Goal: Information Seeking & Learning: Learn about a topic

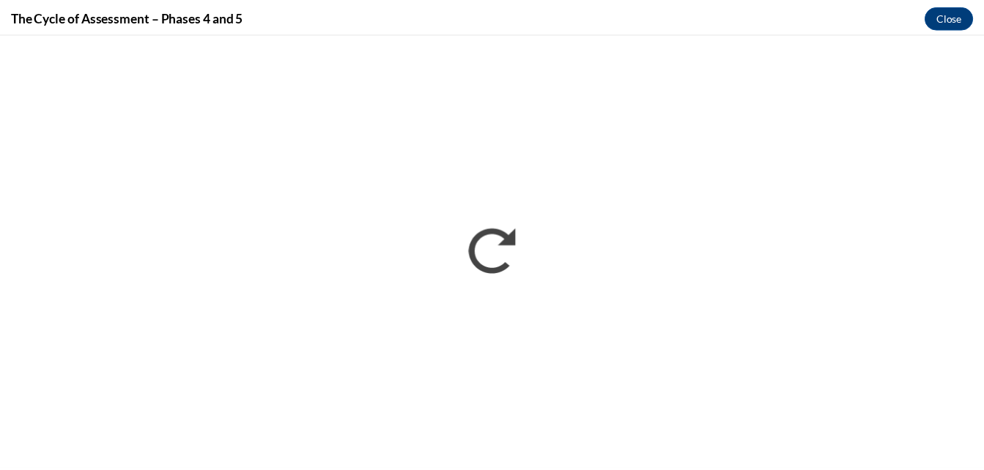
scroll to position [877, 0]
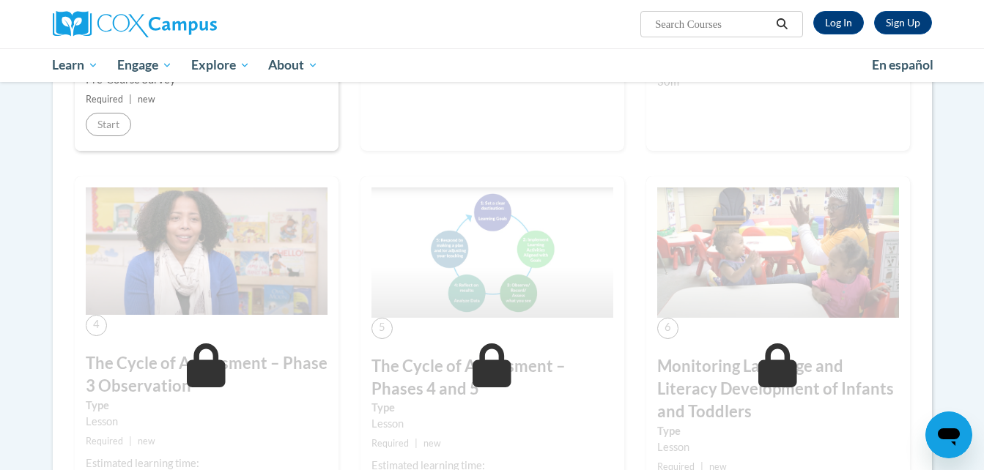
scroll to position [599, 0]
click at [842, 21] on link "Log In" at bounding box center [838, 22] width 51 height 23
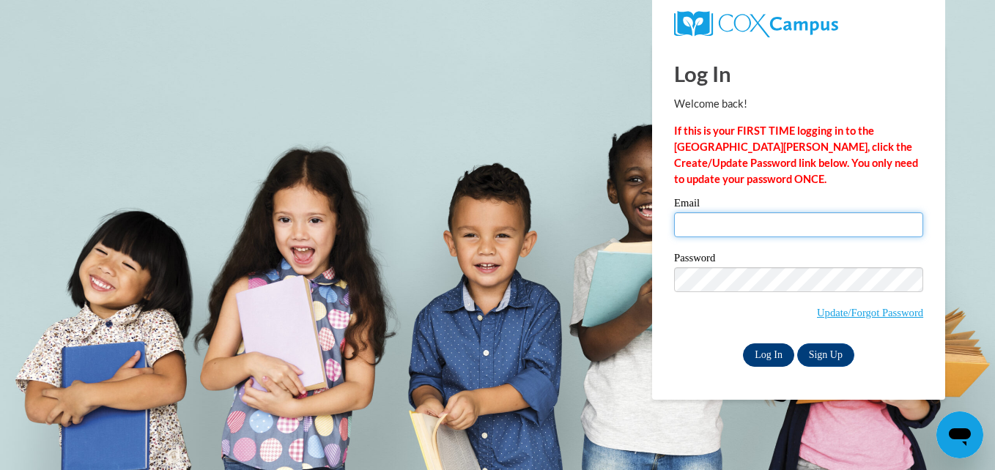
type input "tflennory1@student.gsu.edu"
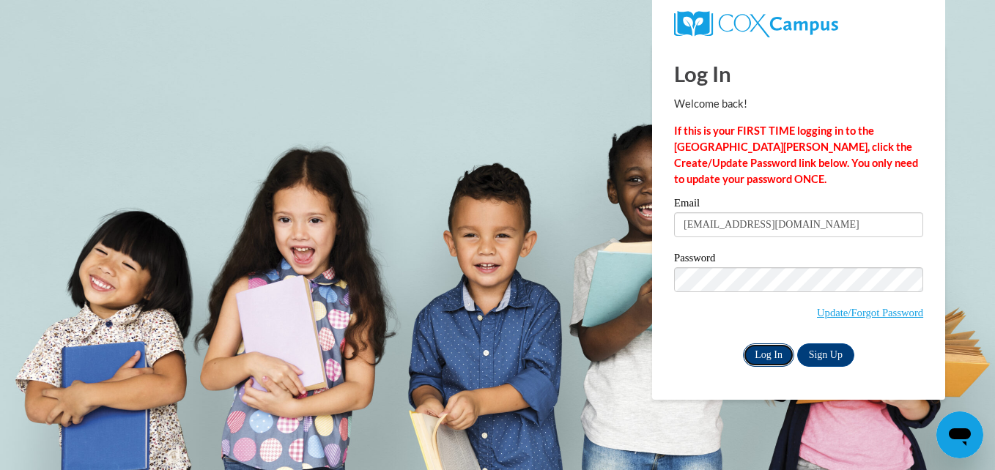
click at [770, 358] on input "Log In" at bounding box center [768, 355] width 51 height 23
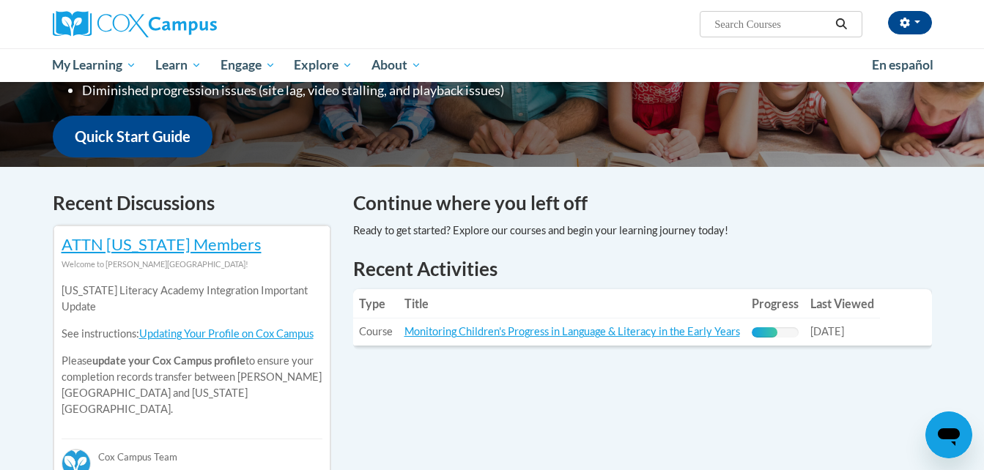
scroll to position [348, 0]
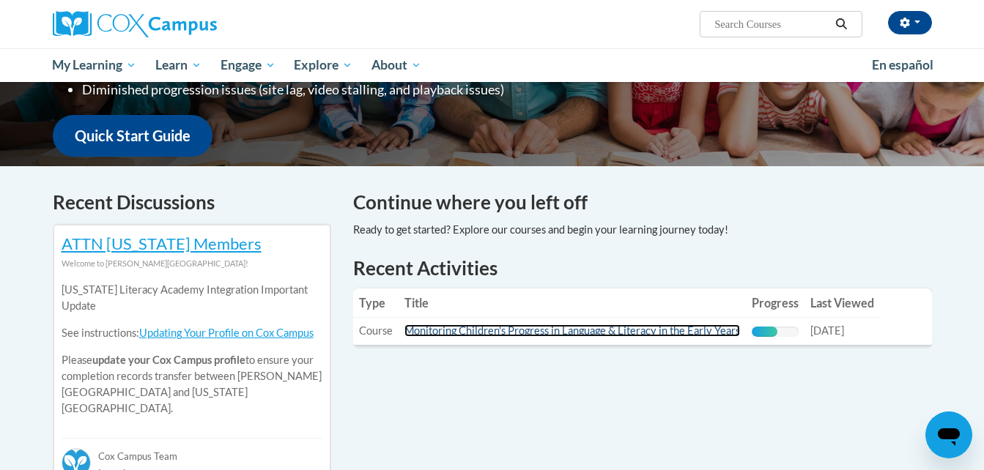
click at [639, 333] on link "Monitoring Children's Progress in Language & Literacy in the Early Years" at bounding box center [572, 331] width 336 height 12
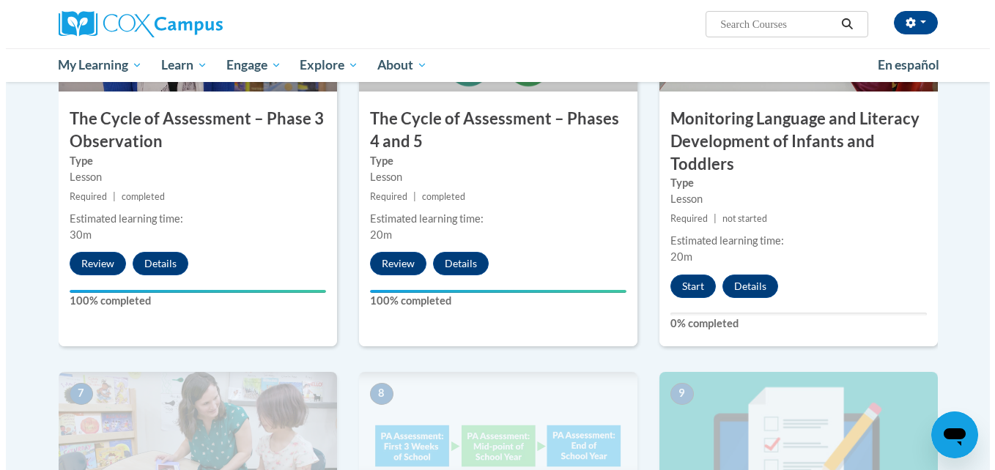
scroll to position [900, 0]
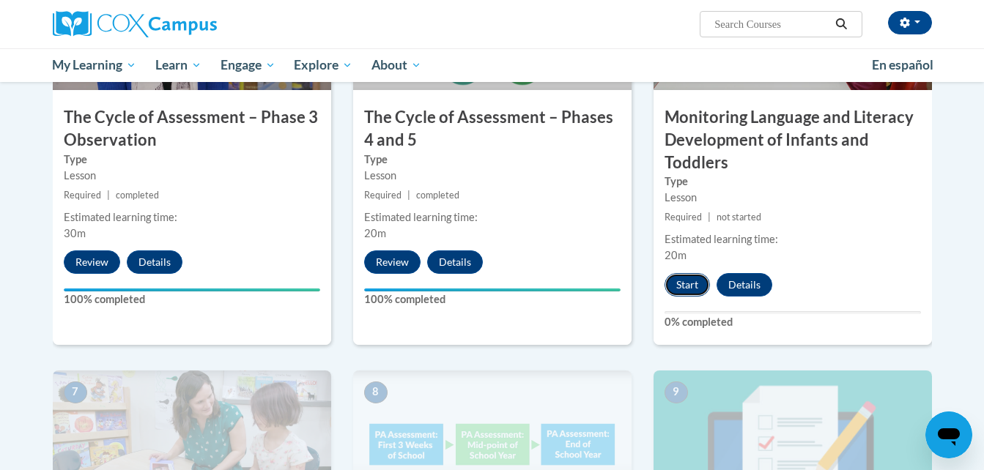
click at [681, 281] on button "Start" at bounding box center [687, 284] width 45 height 23
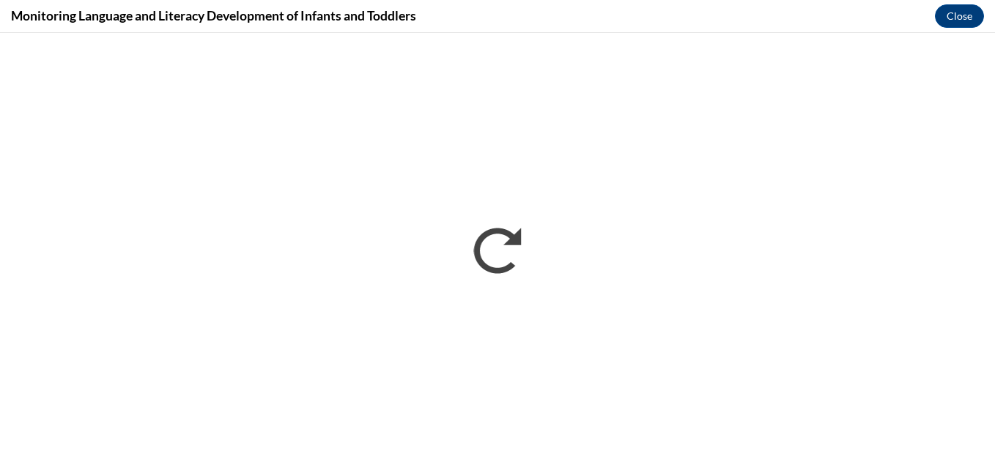
scroll to position [0, 0]
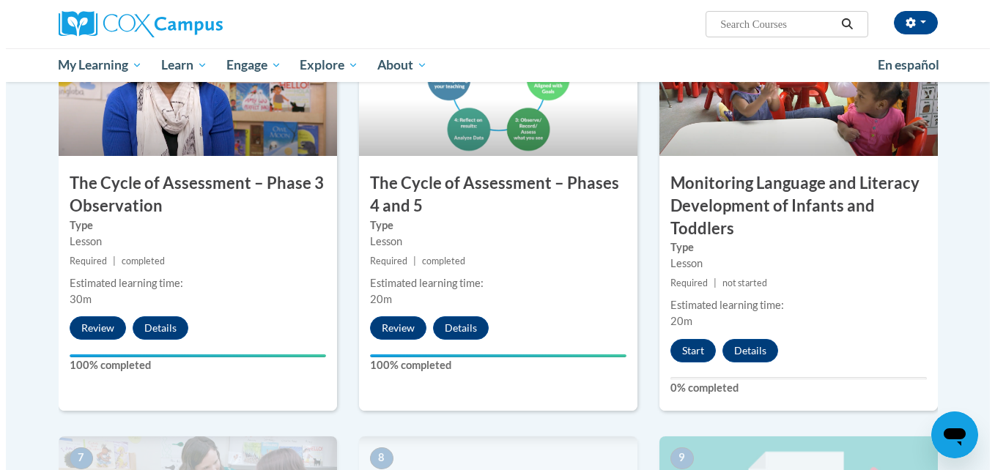
scroll to position [835, 0]
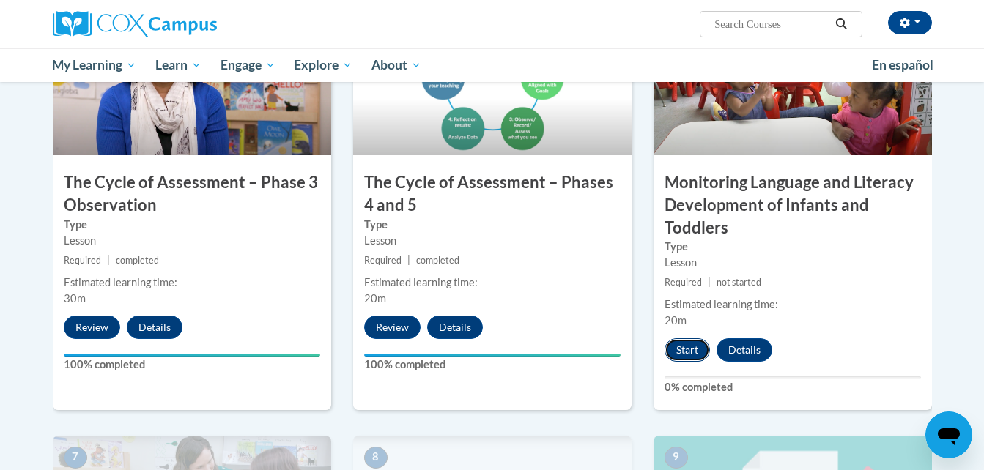
click at [679, 349] on button "Start" at bounding box center [687, 349] width 45 height 23
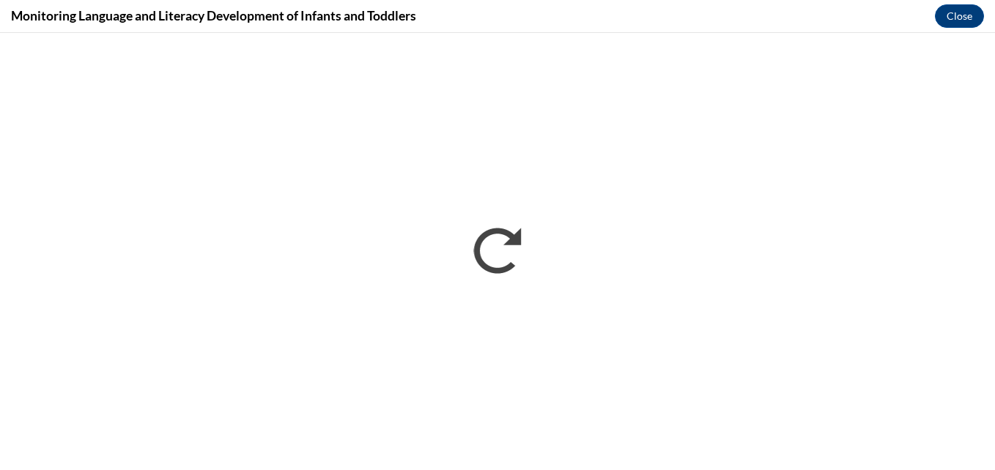
scroll to position [0, 0]
